Goal: Find specific fact: Find specific fact

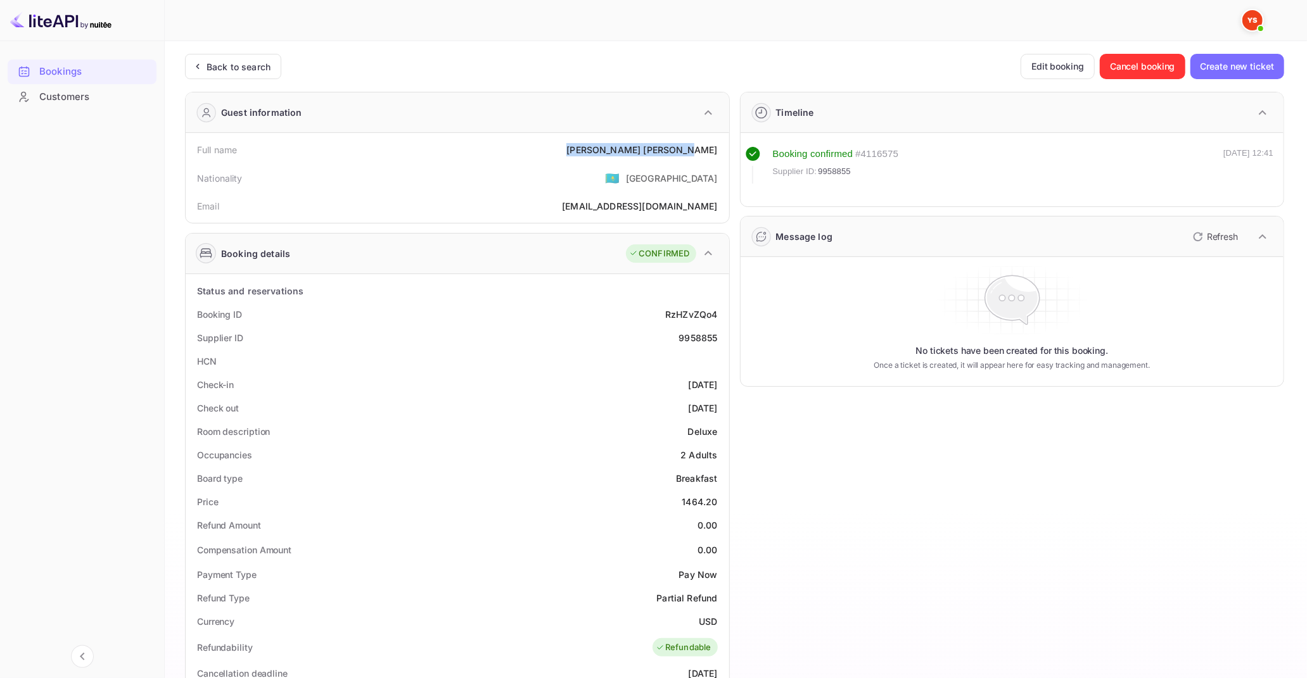
drag, startPoint x: 652, startPoint y: 149, endPoint x: 715, endPoint y: 149, distance: 63.3
click at [715, 149] on div "[PERSON_NAME]" at bounding box center [641, 149] width 151 height 13
copy div "[PERSON_NAME]"
drag, startPoint x: 683, startPoint y: 501, endPoint x: 717, endPoint y: 501, distance: 33.6
click at [717, 501] on div "1464.20" at bounding box center [698, 501] width 35 height 13
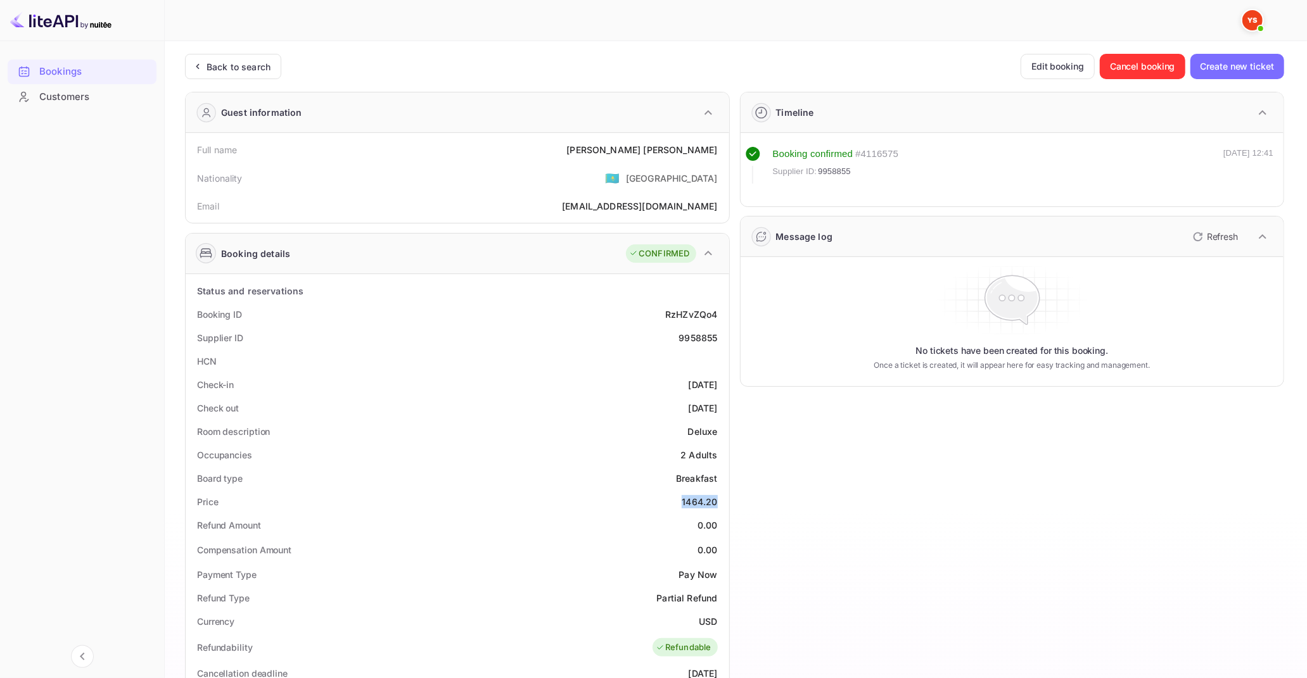
copy div "1464.20"
drag, startPoint x: 701, startPoint y: 618, endPoint x: 716, endPoint y: 621, distance: 14.9
click at [716, 621] on div "USD" at bounding box center [708, 621] width 18 height 13
copy div "USD"
